Goal: Transaction & Acquisition: Obtain resource

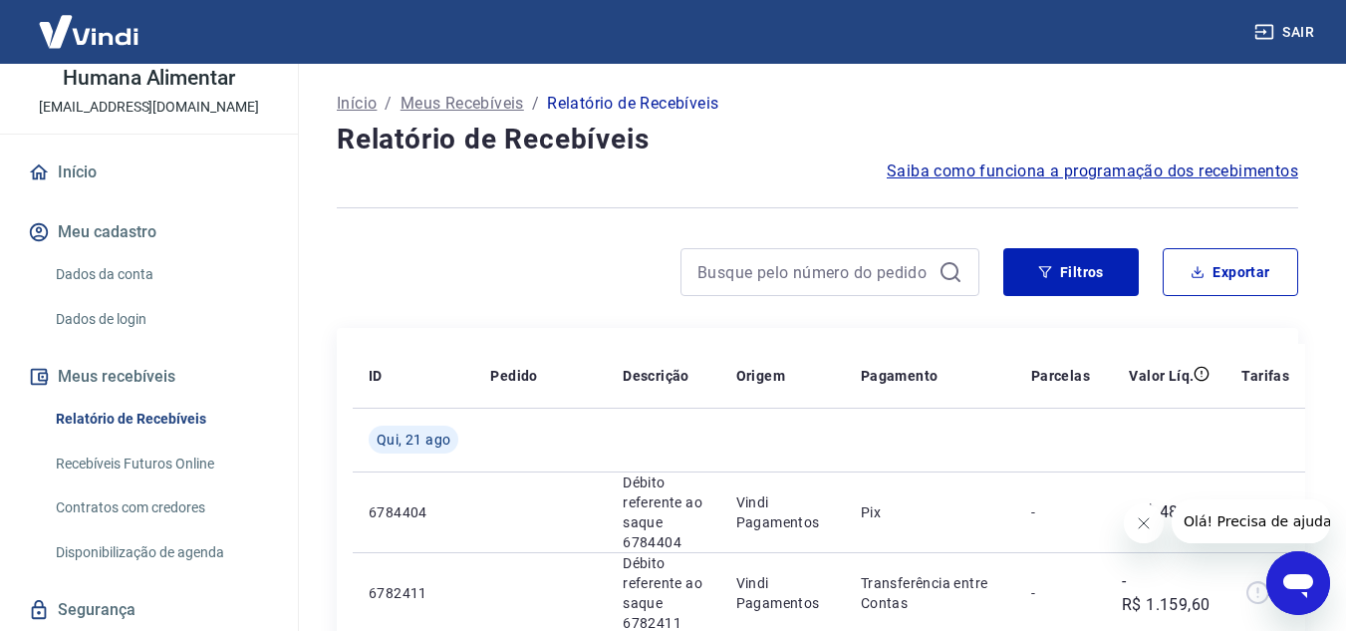
scroll to position [160, 0]
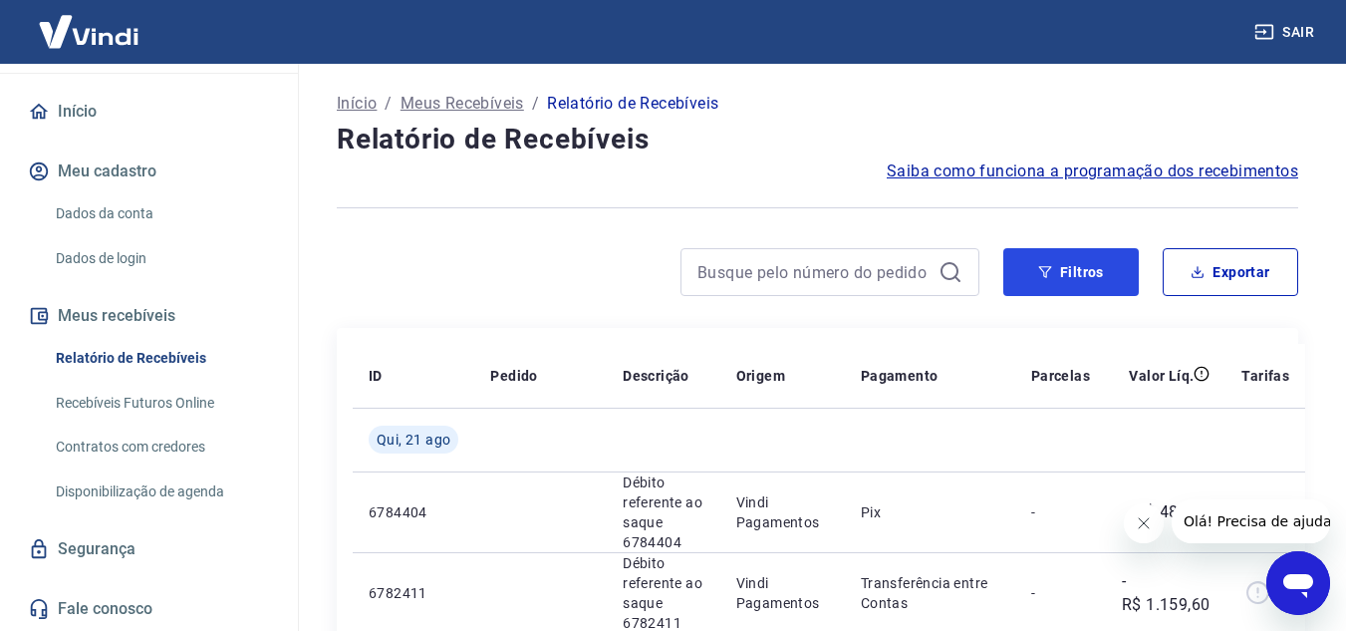
drag, startPoint x: 1102, startPoint y: 279, endPoint x: 1050, endPoint y: 302, distance: 56.7
click at [1102, 280] on button "Filtros" at bounding box center [1071, 272] width 136 height 48
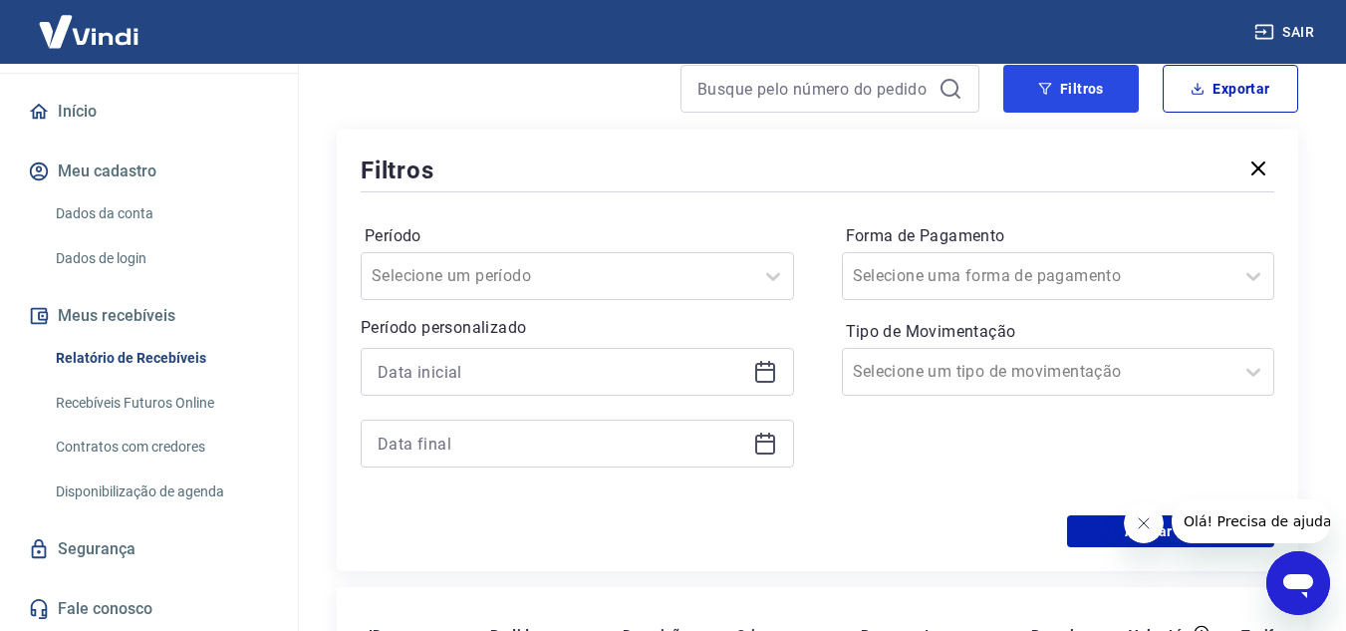
scroll to position [199, 0]
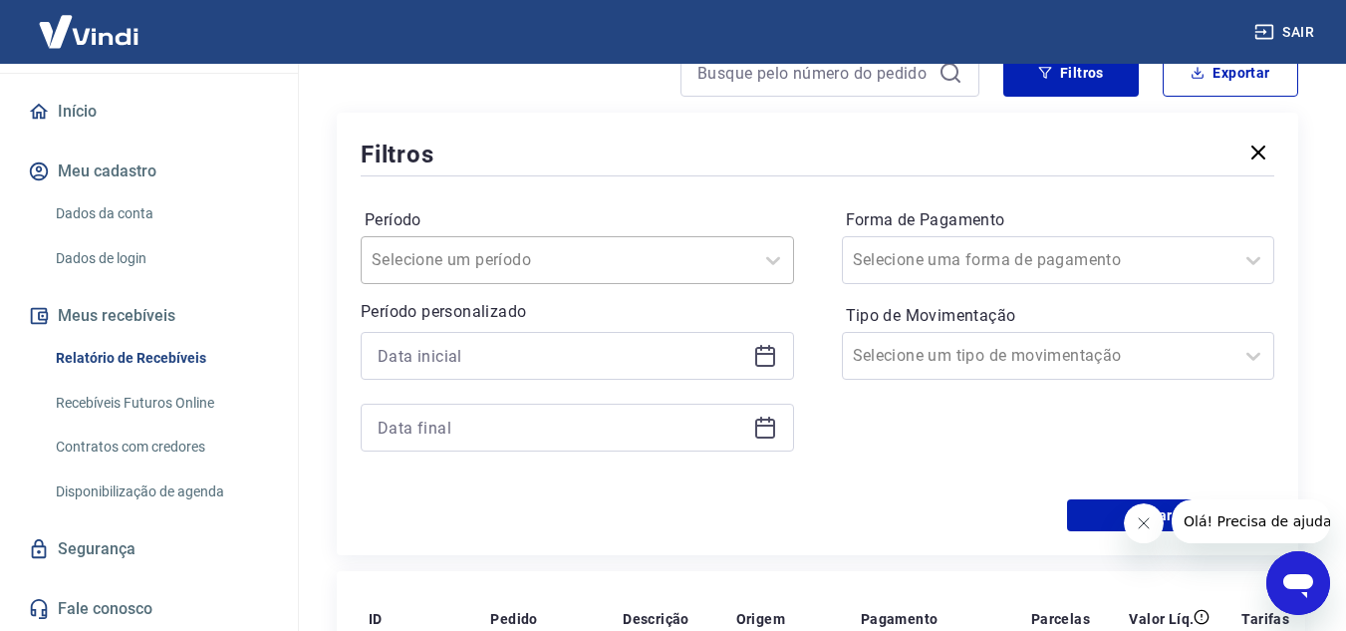
click at [748, 263] on div "Selecione um período" at bounding box center [558, 260] width 392 height 36
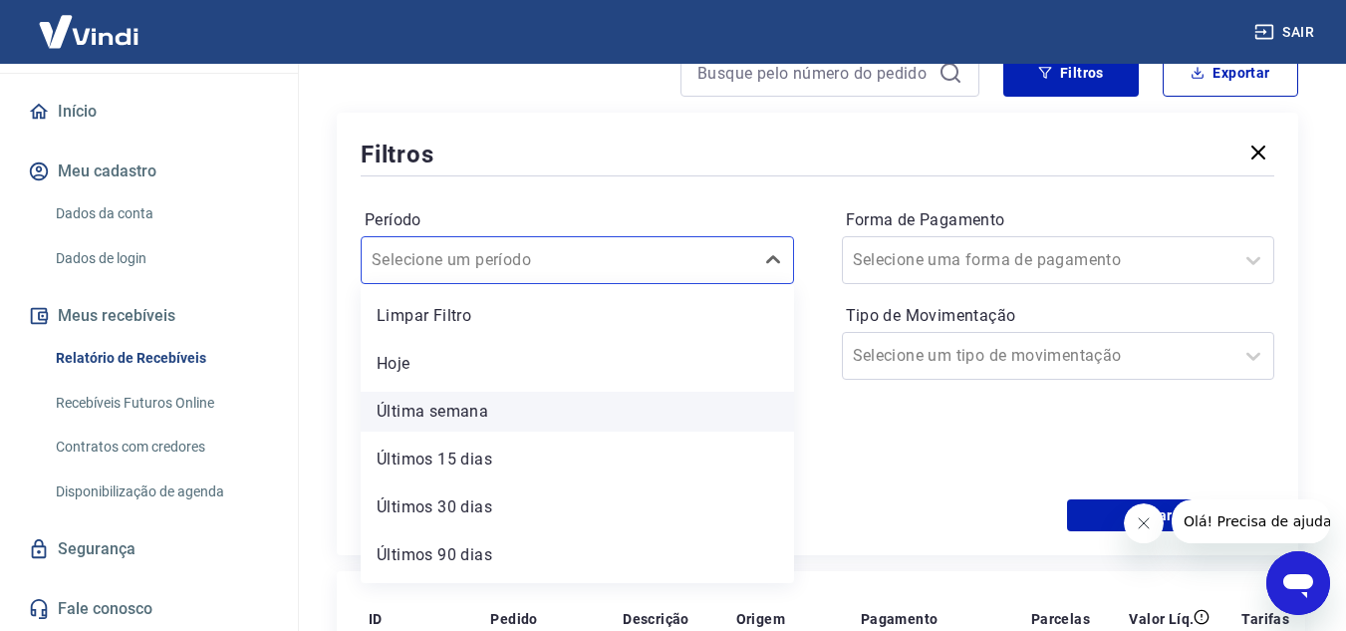
scroll to position [44, 0]
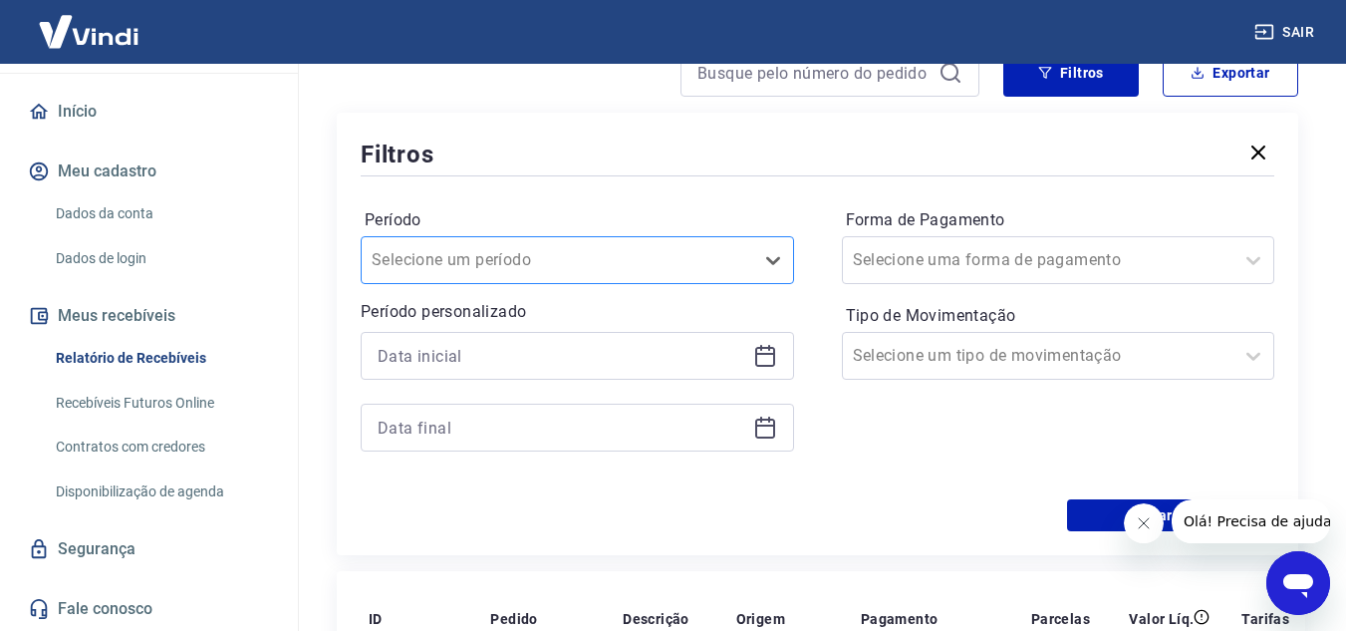
click at [740, 251] on div at bounding box center [558, 260] width 372 height 28
click at [760, 361] on icon at bounding box center [765, 356] width 24 height 24
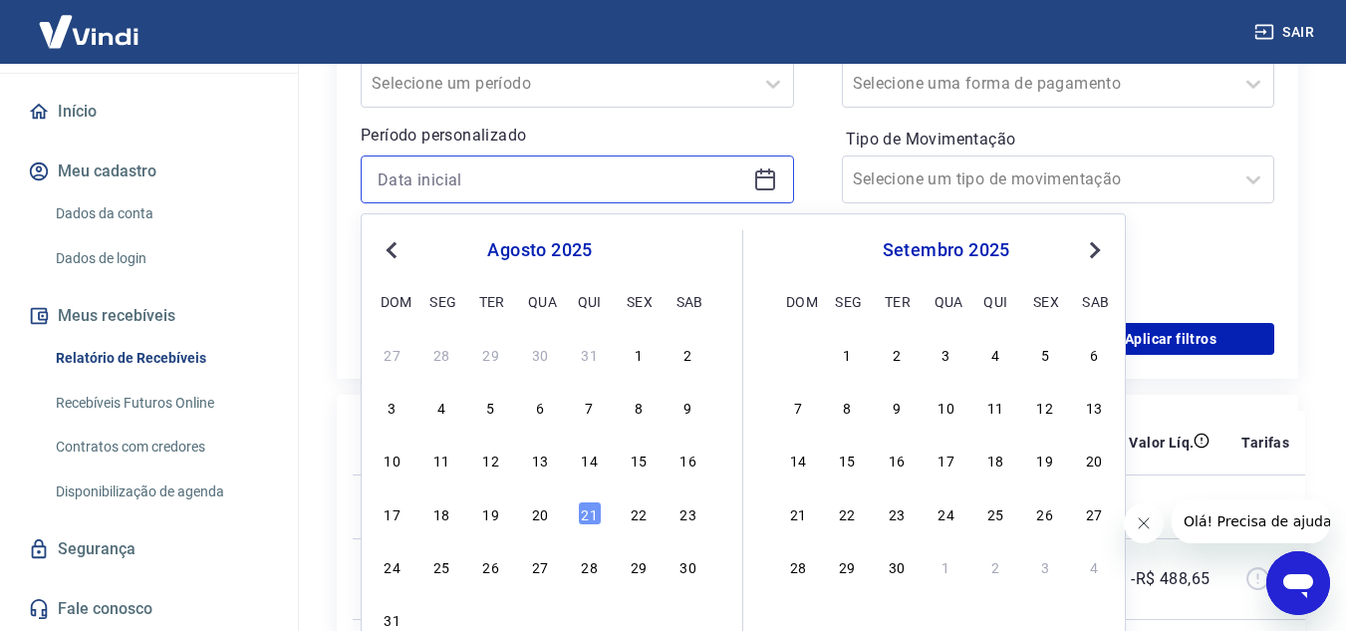
scroll to position [399, 0]
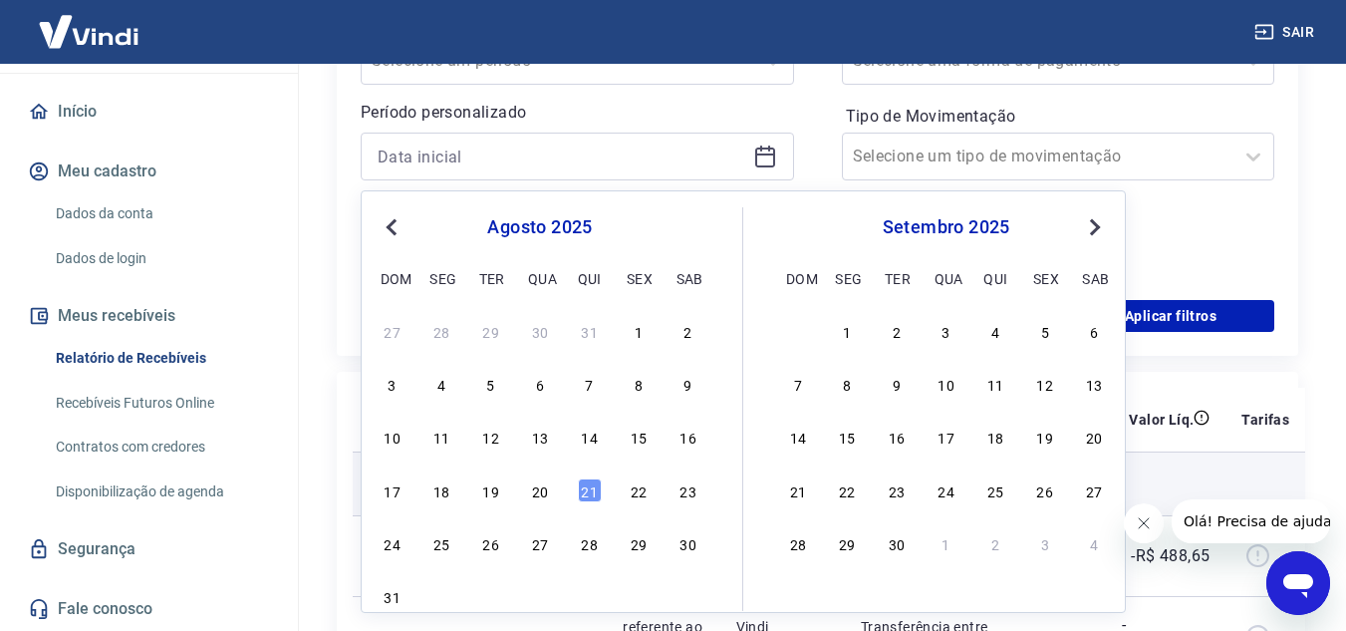
drag, startPoint x: 643, startPoint y: 332, endPoint x: 548, endPoint y: 479, distance: 175.2
click at [642, 332] on div "1" at bounding box center [639, 331] width 24 height 24
type input "[DATE]"
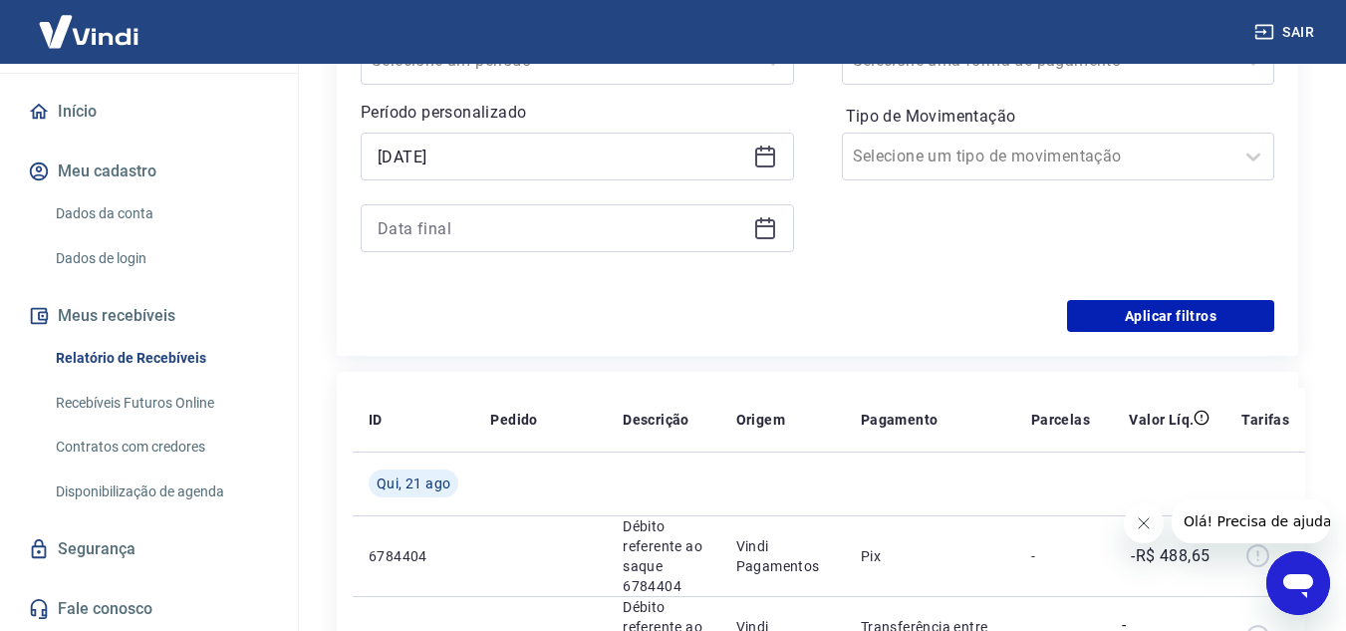
click at [756, 241] on div at bounding box center [577, 228] width 433 height 48
click at [759, 231] on icon at bounding box center [765, 228] width 24 height 24
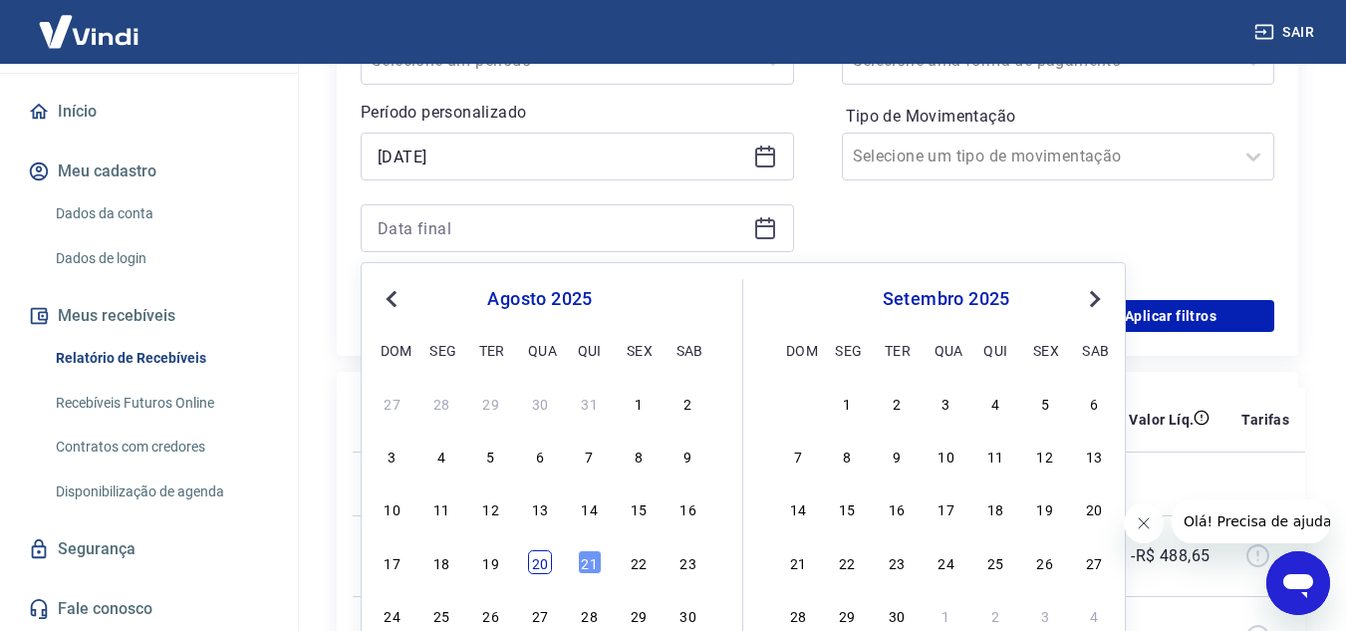
click at [539, 564] on div "20" at bounding box center [540, 562] width 24 height 24
type input "[DATE]"
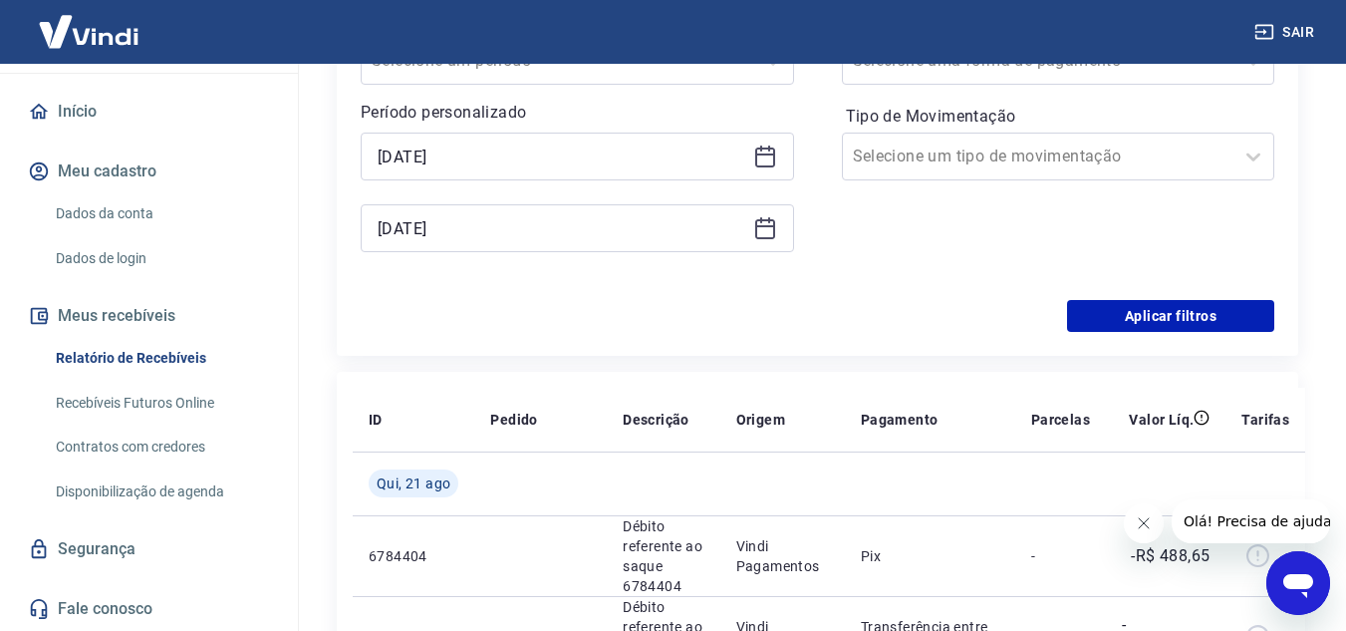
click at [946, 211] on div "Forma de Pagamento Selecione uma forma de pagamento Tipo de Movimentação Seleci…" at bounding box center [1058, 140] width 433 height 271
click at [959, 162] on input "Tipo de Movimentação" at bounding box center [953, 156] width 201 height 24
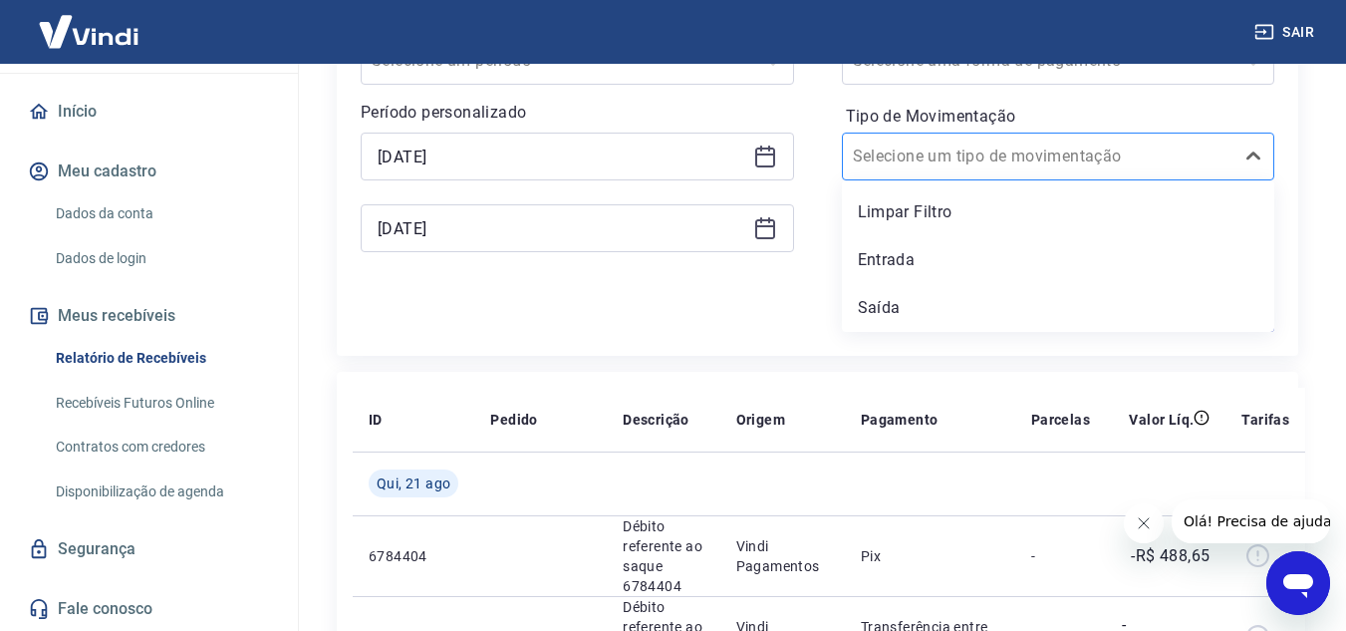
click at [959, 162] on input "Tipo de Movimentação" at bounding box center [953, 156] width 201 height 24
click at [812, 173] on div "Período Selecione um período Período personalizado Selected date: [DATE] [DATE]…" at bounding box center [818, 140] width 914 height 319
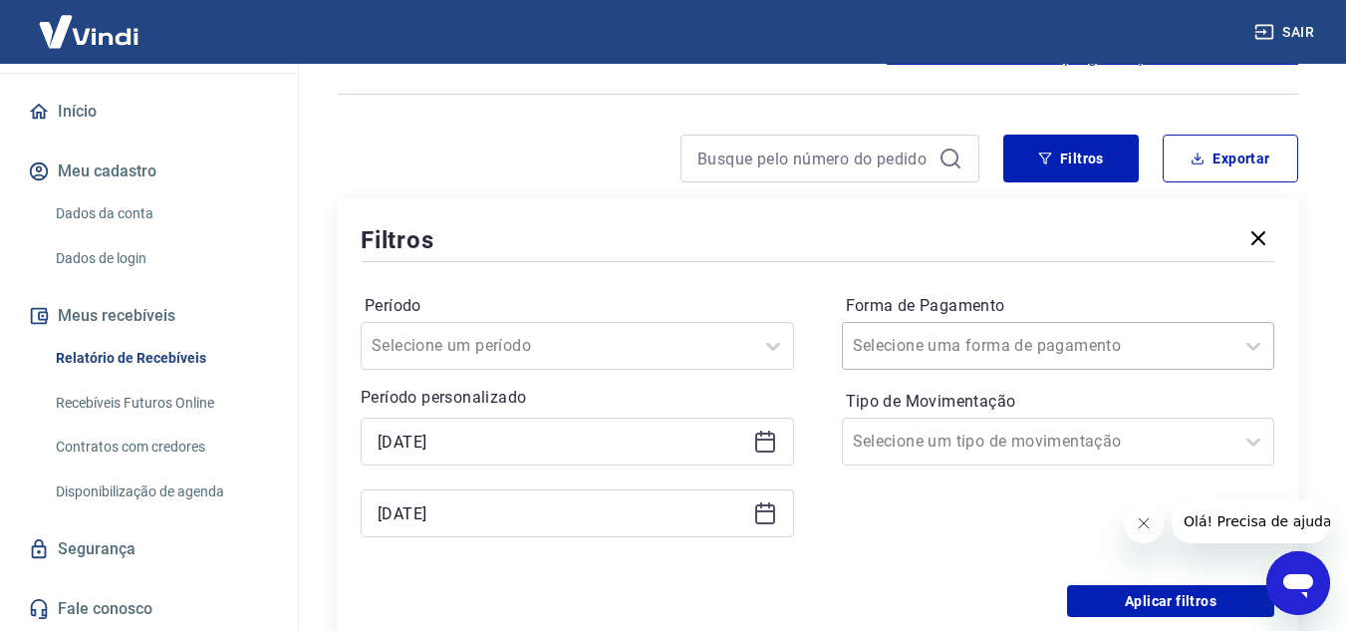
scroll to position [199, 0]
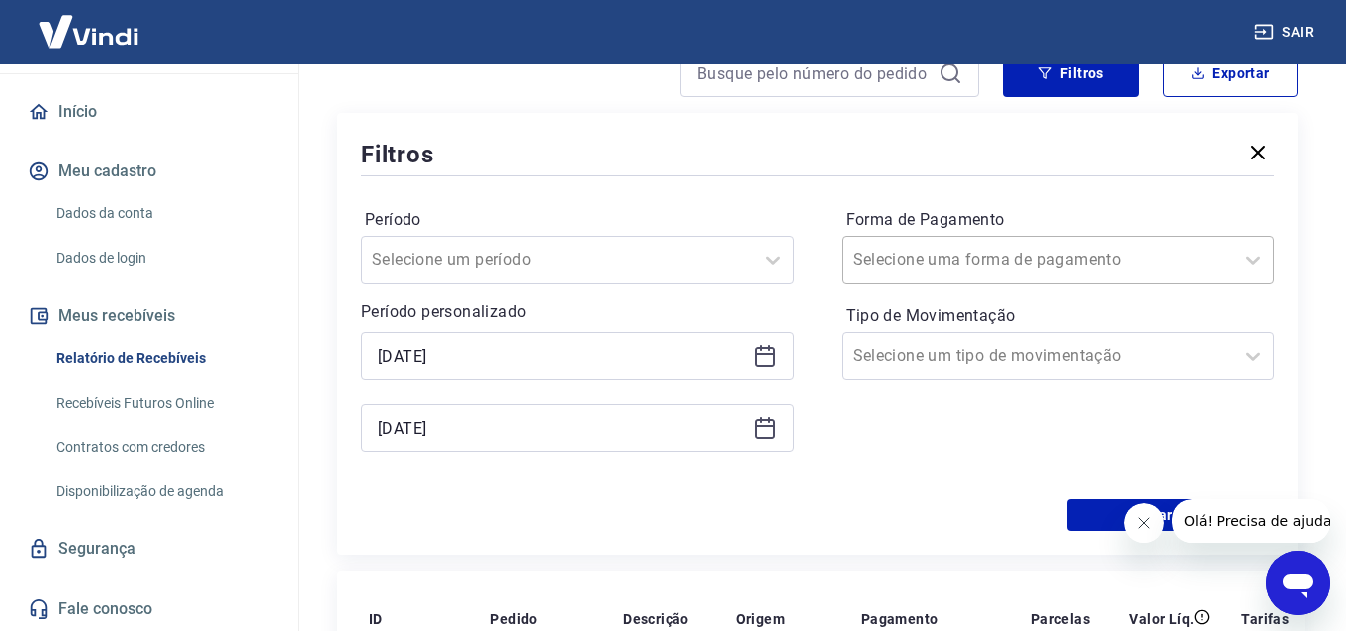
click at [944, 243] on div "Selecione uma forma de pagamento" at bounding box center [1039, 260] width 392 height 36
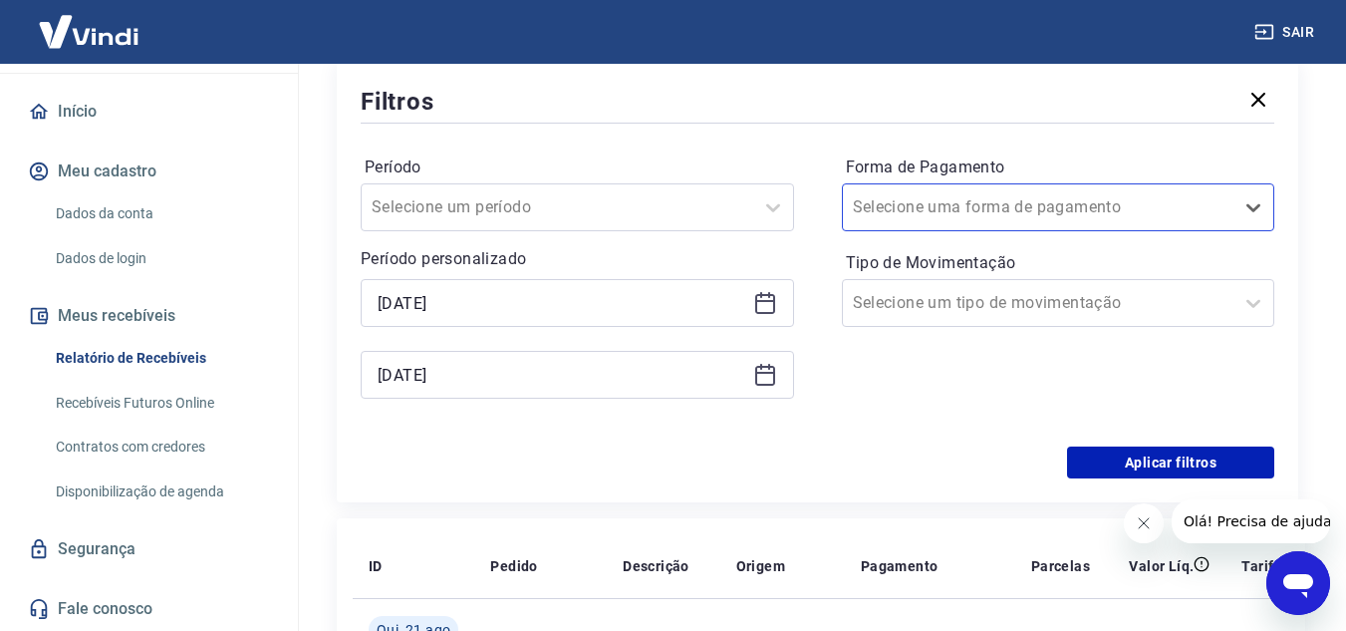
scroll to position [299, 0]
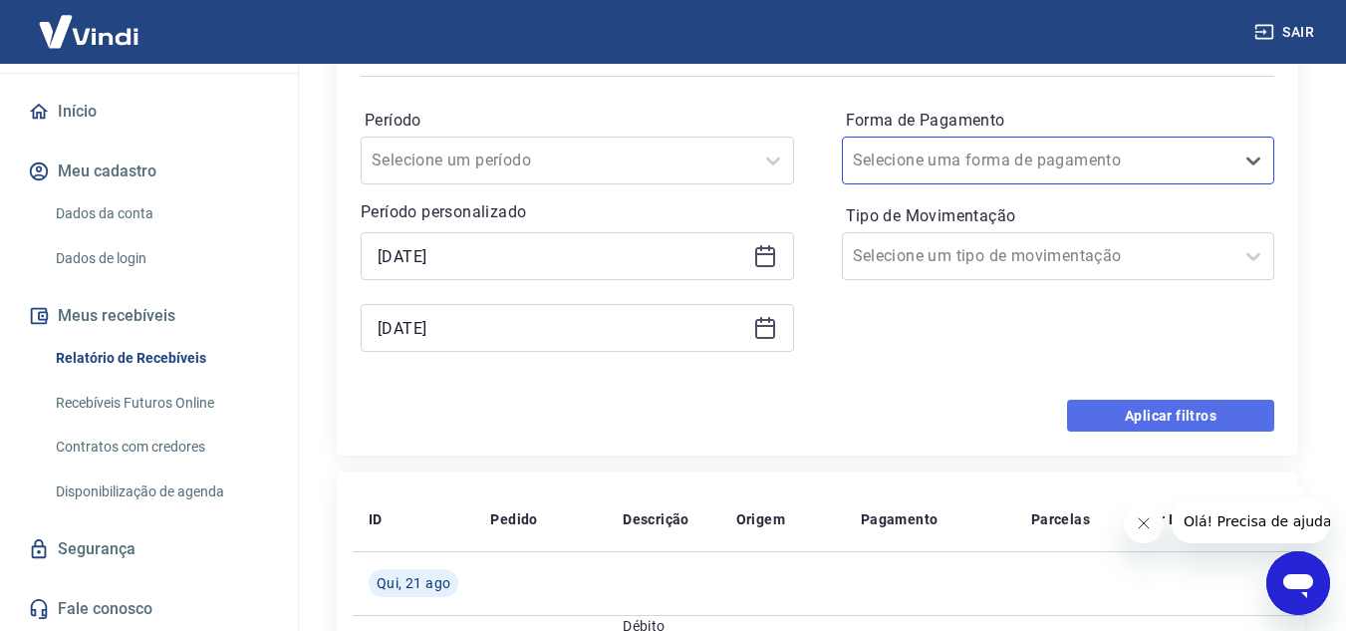
click at [1167, 412] on button "Aplicar filtros" at bounding box center [1170, 416] width 207 height 32
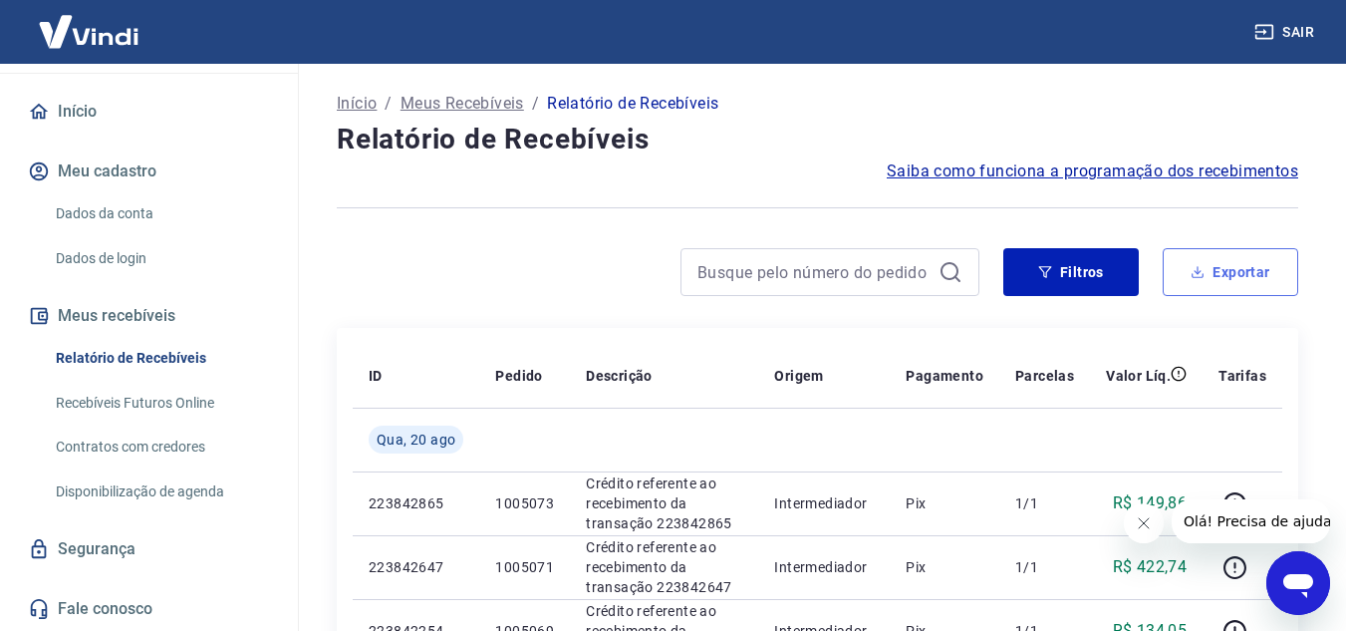
click at [1220, 278] on button "Exportar" at bounding box center [1231, 272] width 136 height 48
type input "[DATE]"
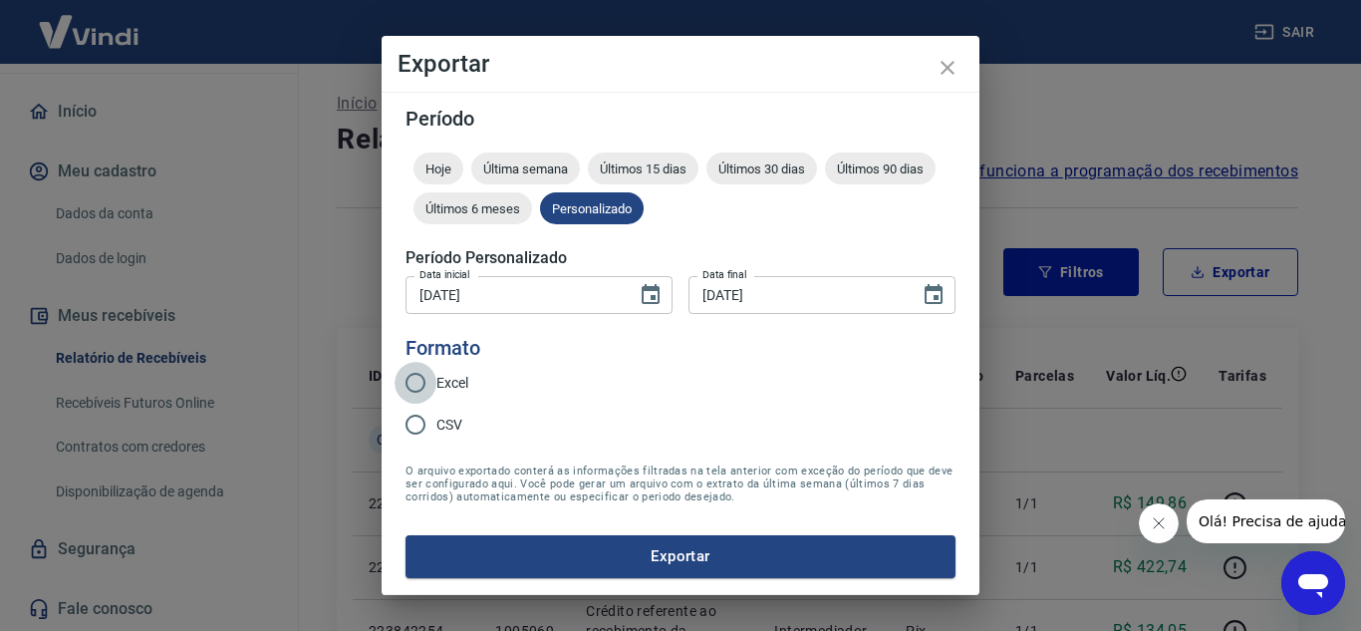
click at [417, 396] on input "Excel" at bounding box center [416, 383] width 42 height 42
radio input "true"
click at [592, 545] on button "Exportar" at bounding box center [681, 556] width 550 height 42
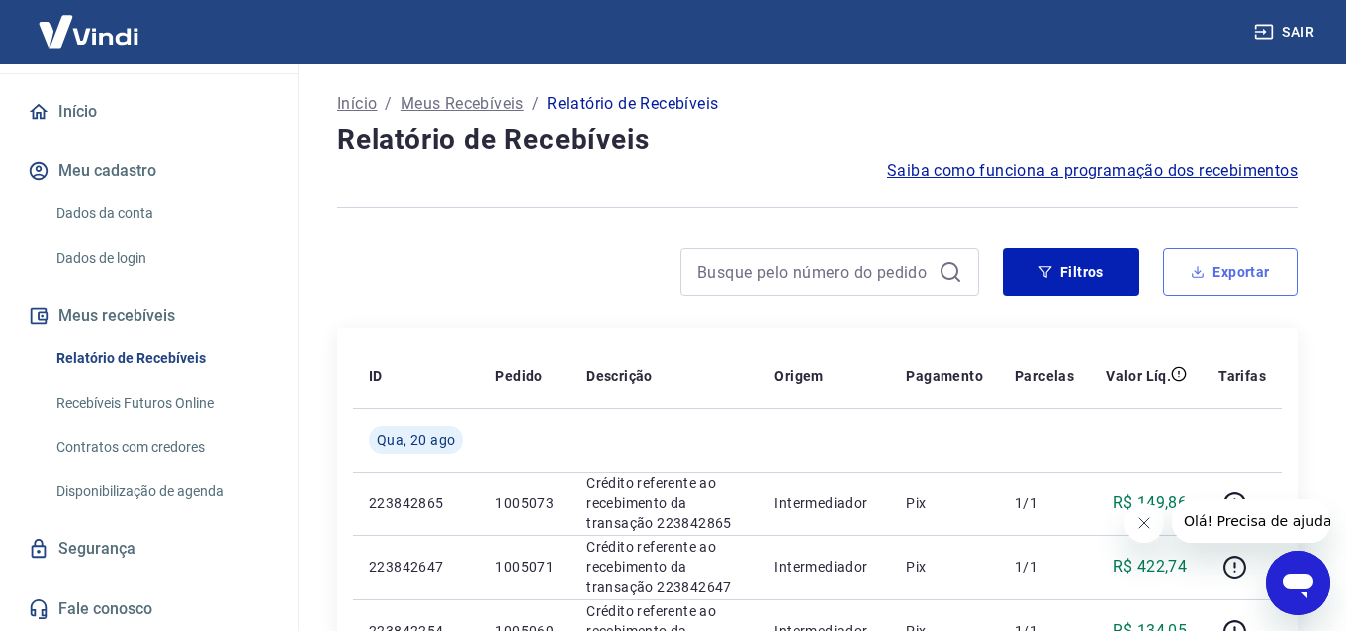
click at [1223, 273] on button "Exportar" at bounding box center [1231, 272] width 136 height 48
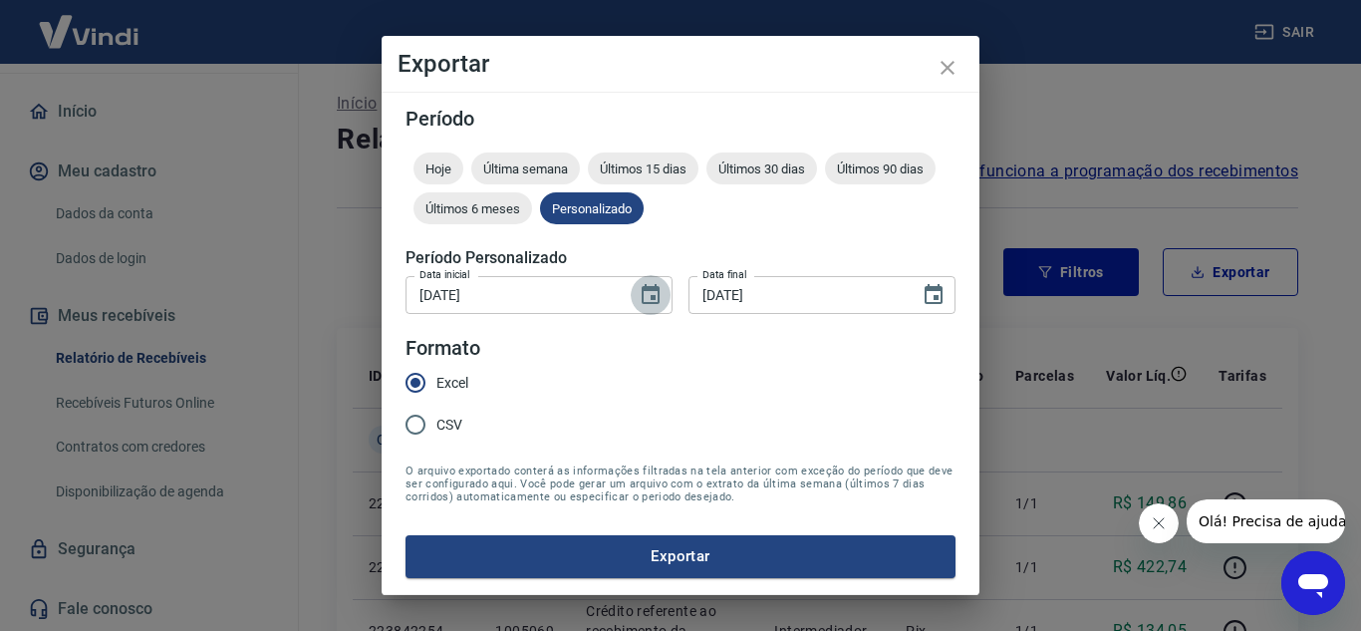
click at [657, 295] on icon "Choose date, selected date is 1 de ago de 2025" at bounding box center [651, 295] width 24 height 24
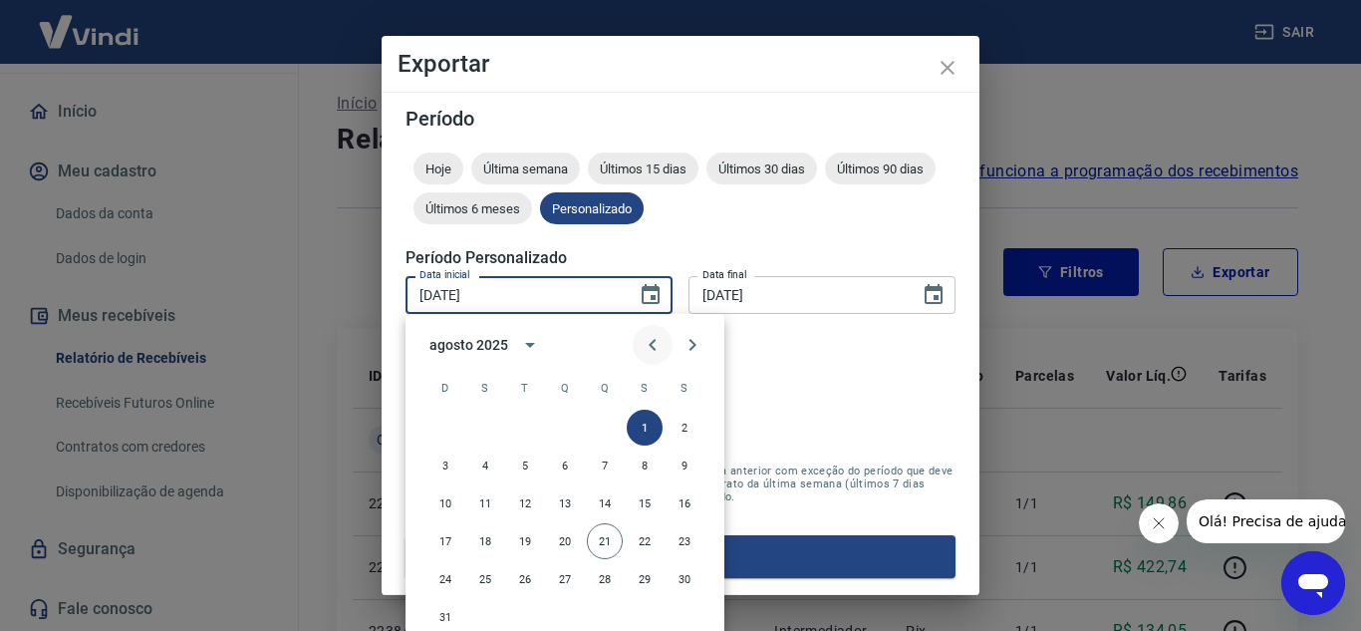
click at [650, 350] on icon "Previous month" at bounding box center [653, 345] width 24 height 24
click at [525, 425] on button "1" at bounding box center [525, 428] width 36 height 36
type input "[DATE]"
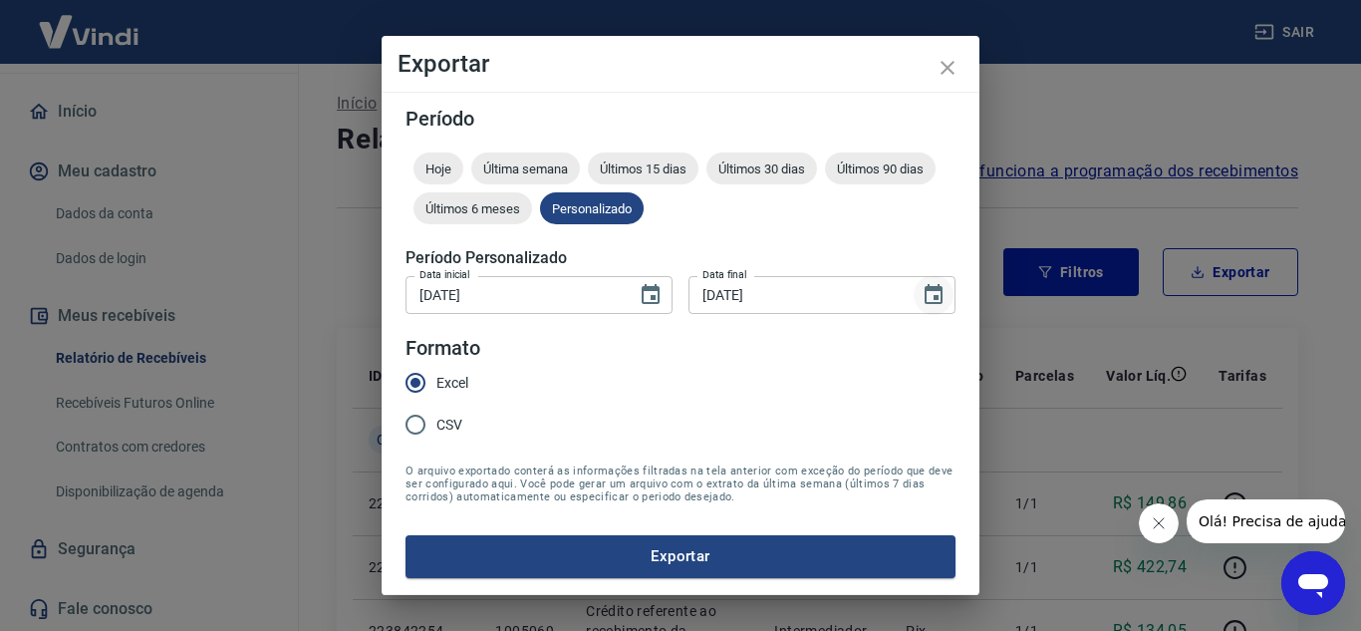
click at [943, 295] on icon "Choose date, selected date is 20 de ago de 2025" at bounding box center [934, 294] width 18 height 20
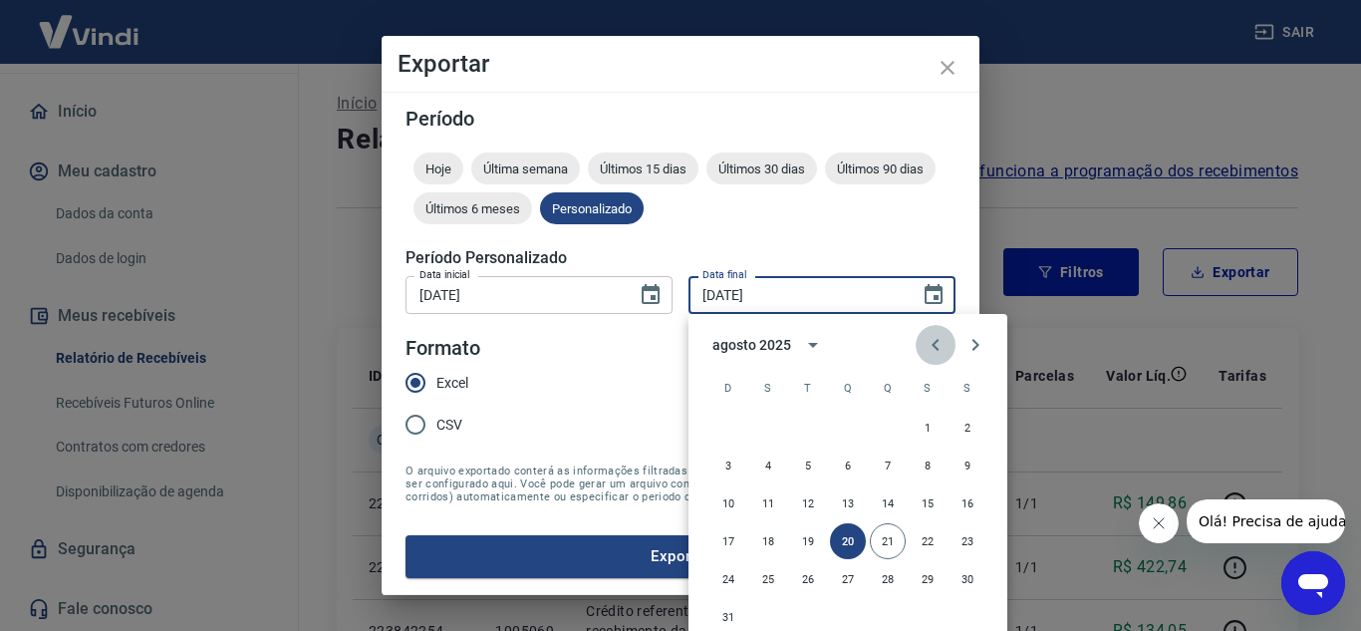
click at [948, 344] on button "Previous month" at bounding box center [936, 345] width 40 height 40
click at [885, 587] on button "31" at bounding box center [888, 579] width 36 height 36
type input "[DATE]"
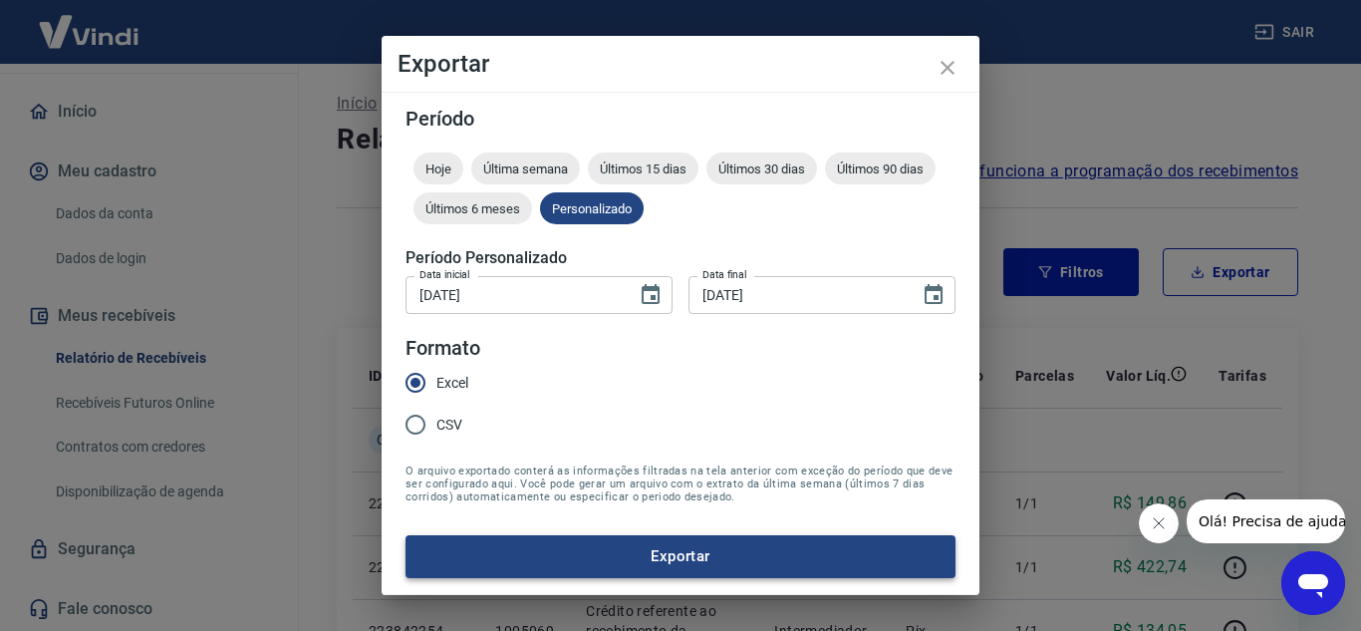
click at [681, 560] on button "Exportar" at bounding box center [681, 556] width 550 height 42
